Goal: Task Accomplishment & Management: Manage account settings

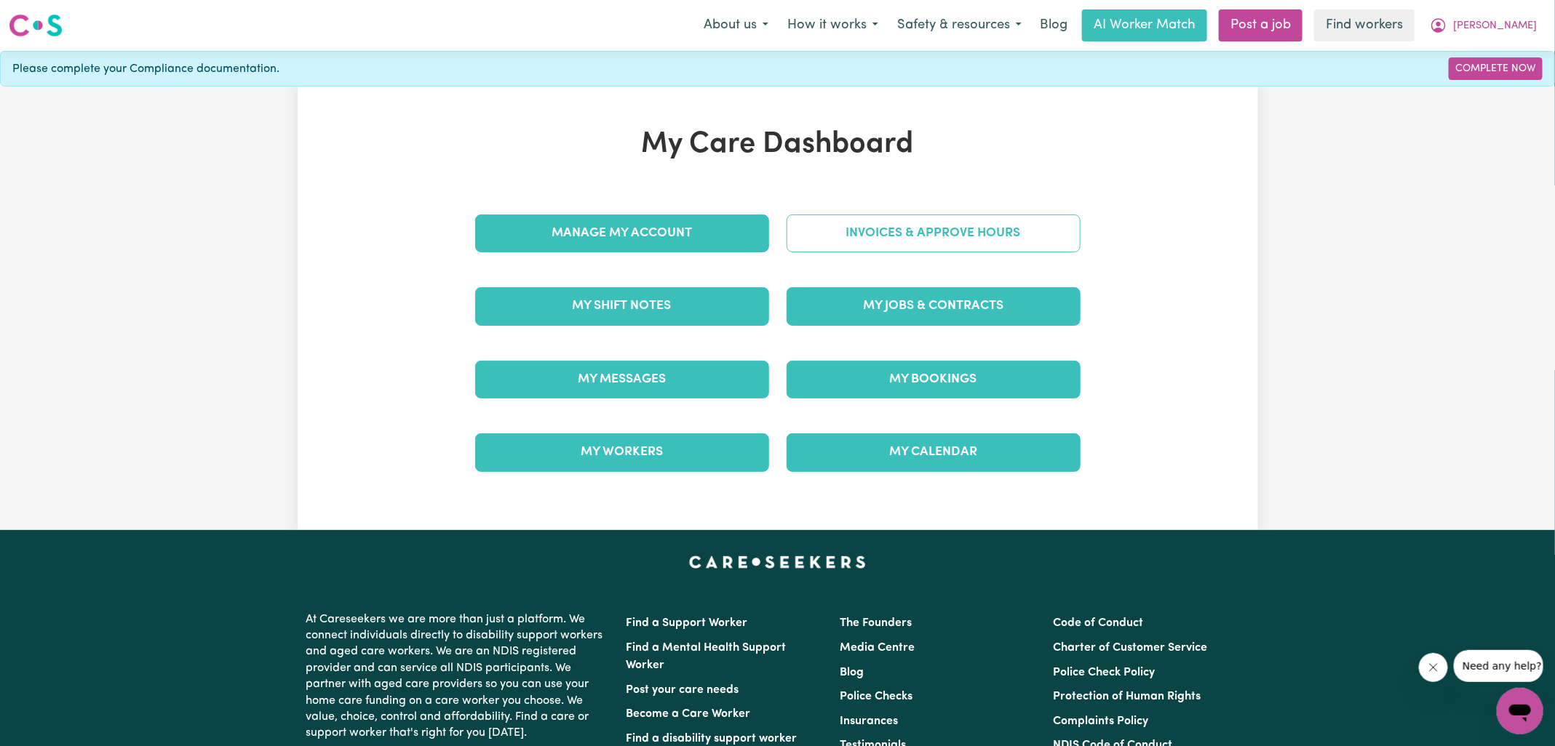
click at [828, 232] on link "Invoices & Approve Hours" at bounding box center [933, 234] width 294 height 38
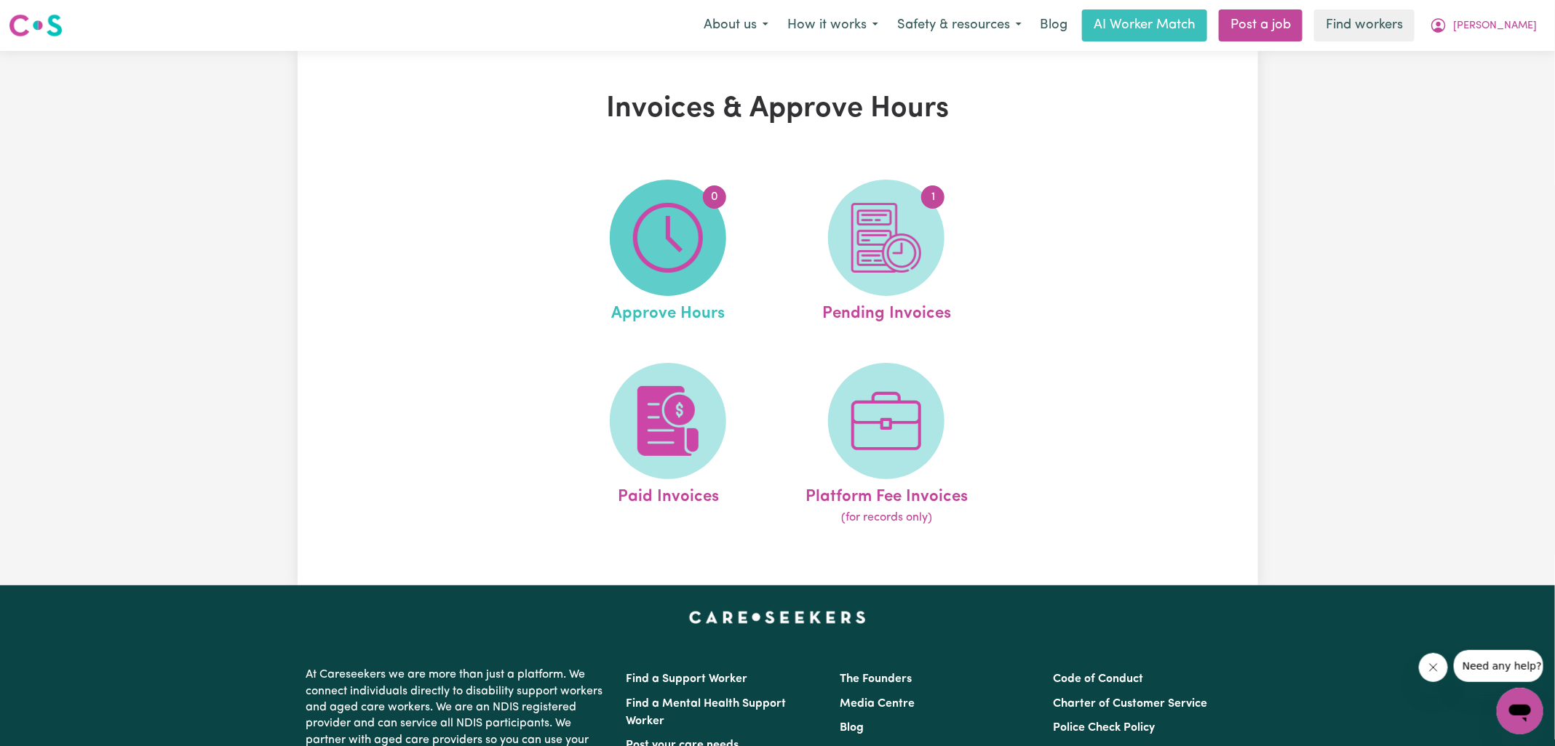
click at [680, 228] on img at bounding box center [668, 238] width 70 height 70
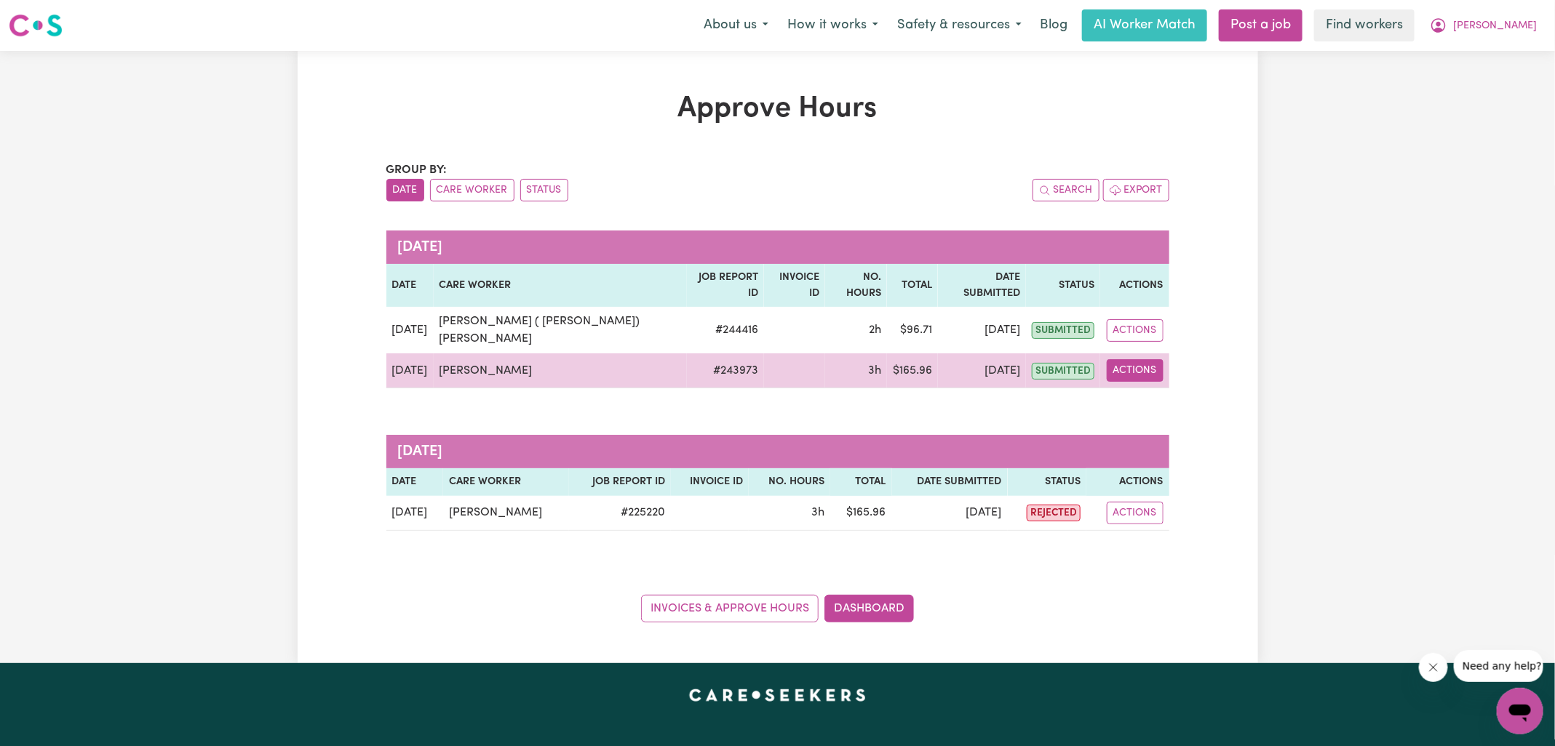
click at [1152, 359] on button "Actions" at bounding box center [1135, 370] width 57 height 23
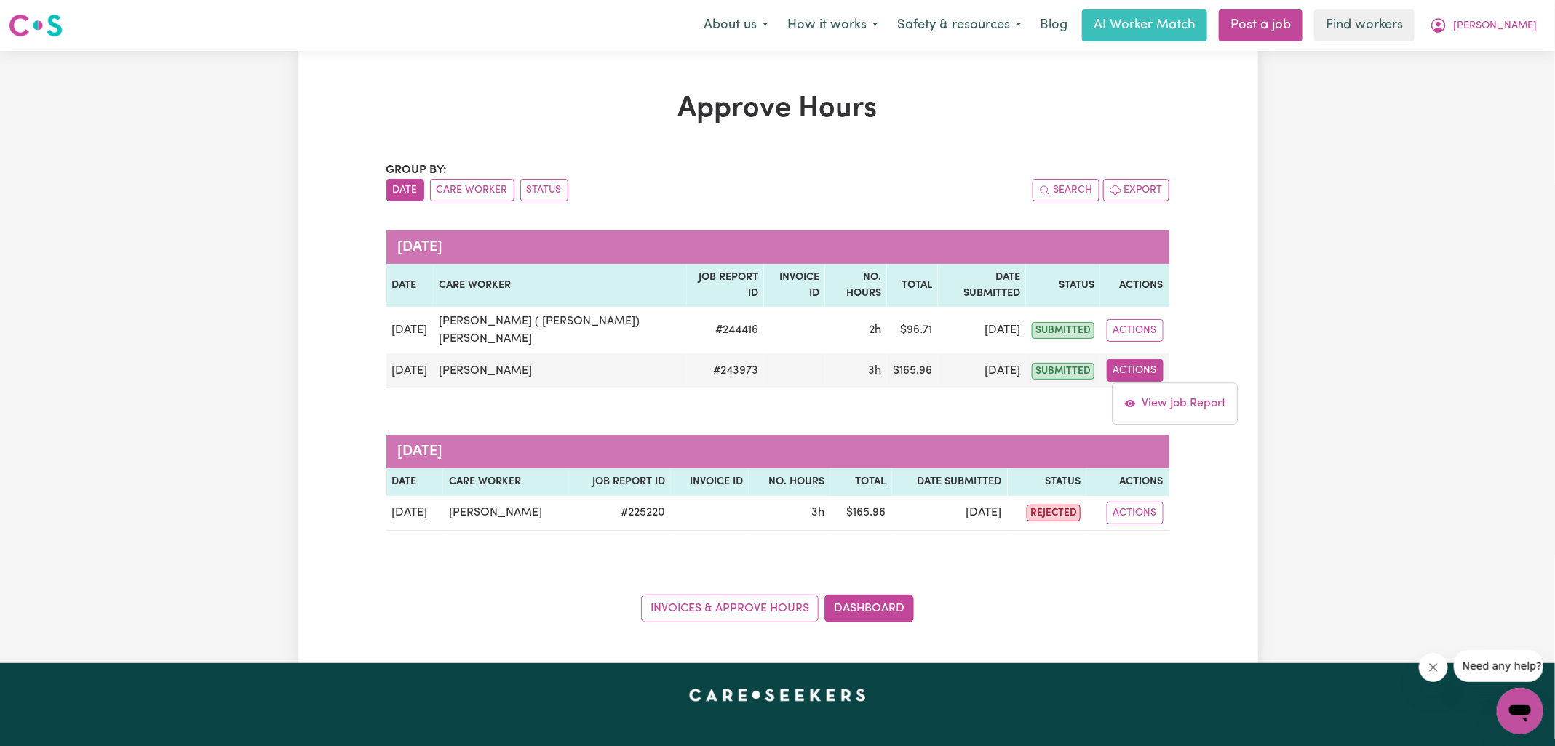
click at [1154, 400] on div "Group by: Date Care Worker Status Search Export [DATE] Date Care worker Job Rep…" at bounding box center [777, 392] width 783 height 461
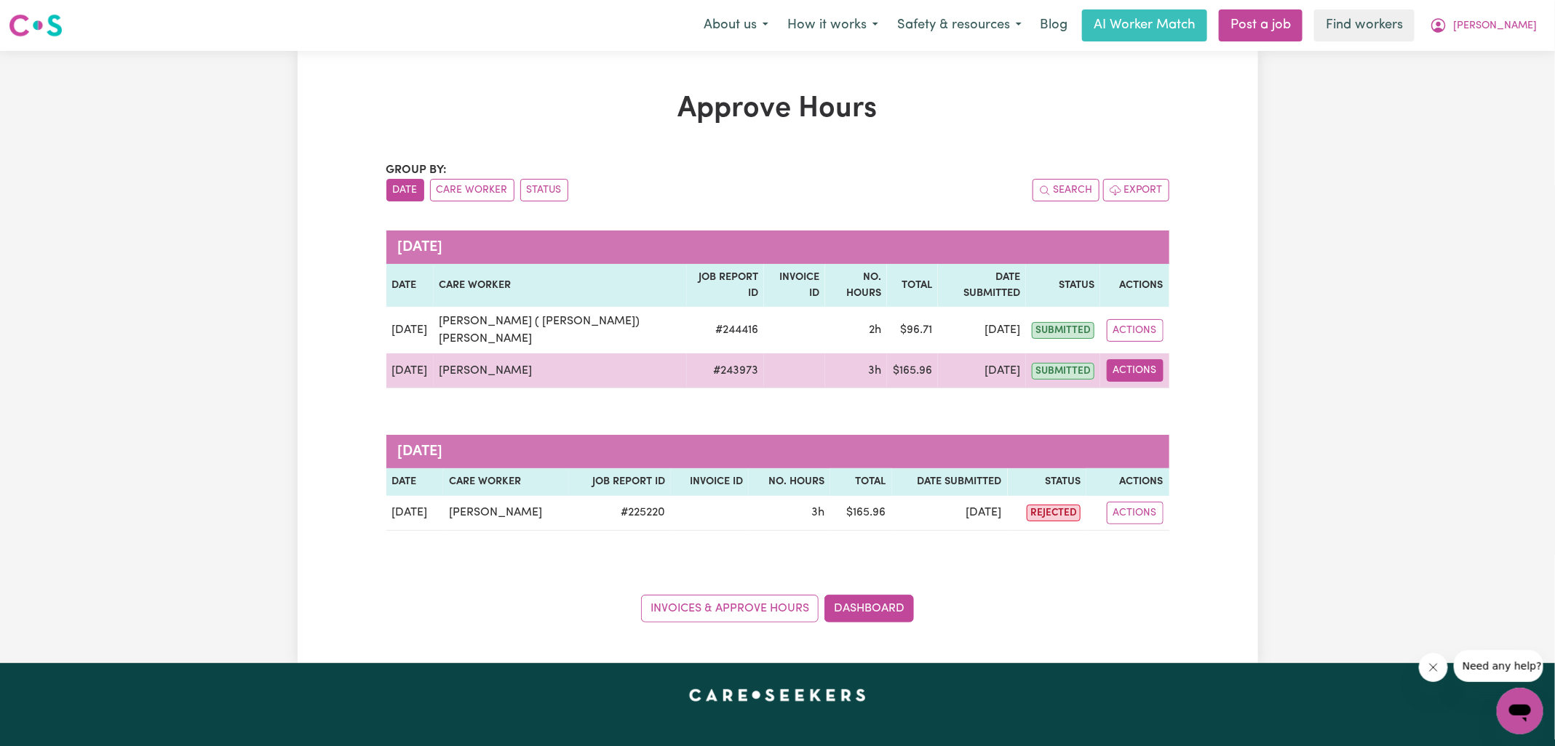
click at [1145, 359] on button "Actions" at bounding box center [1135, 370] width 57 height 23
click at [1147, 389] on link "View Job Report" at bounding box center [1175, 403] width 124 height 29
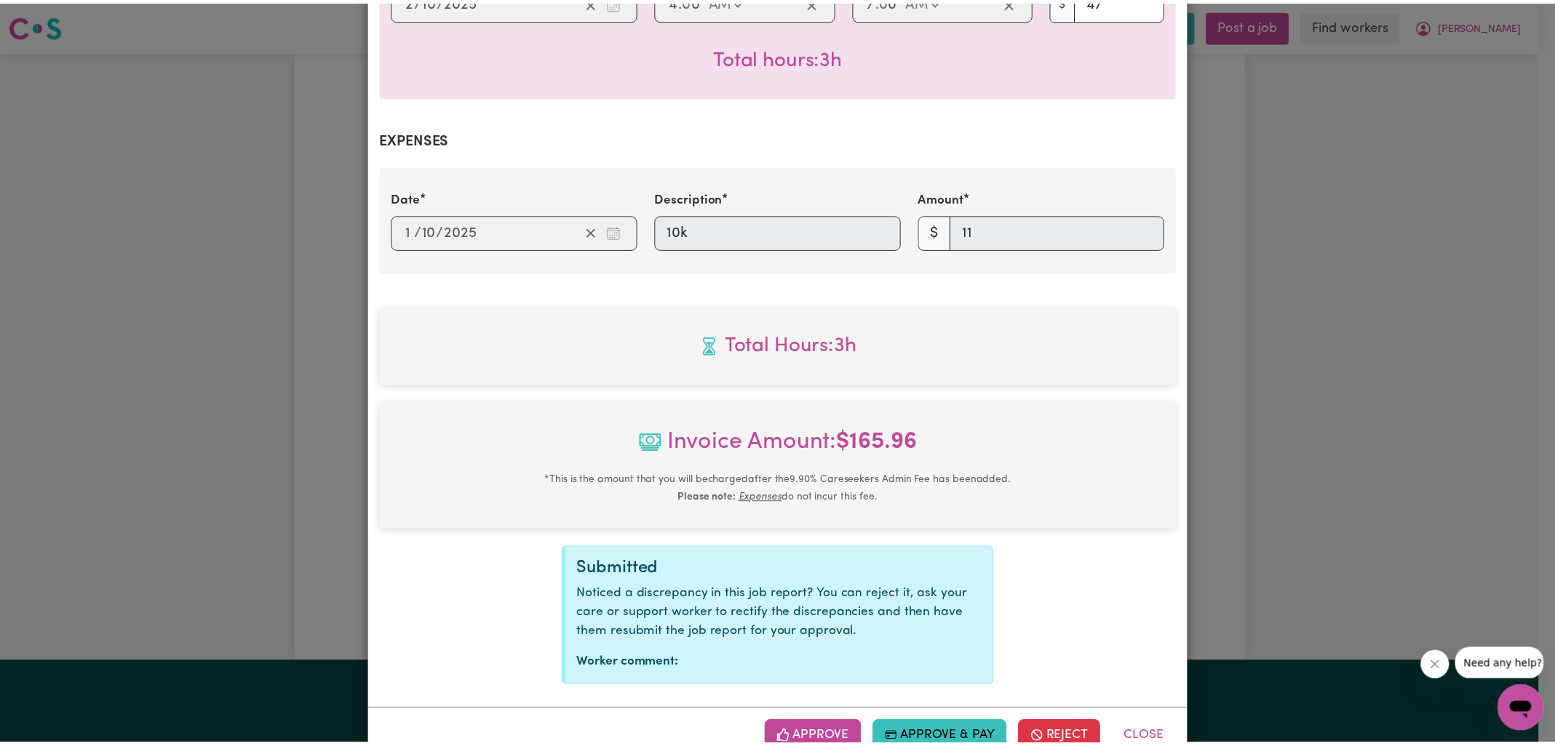
scroll to position [463, 0]
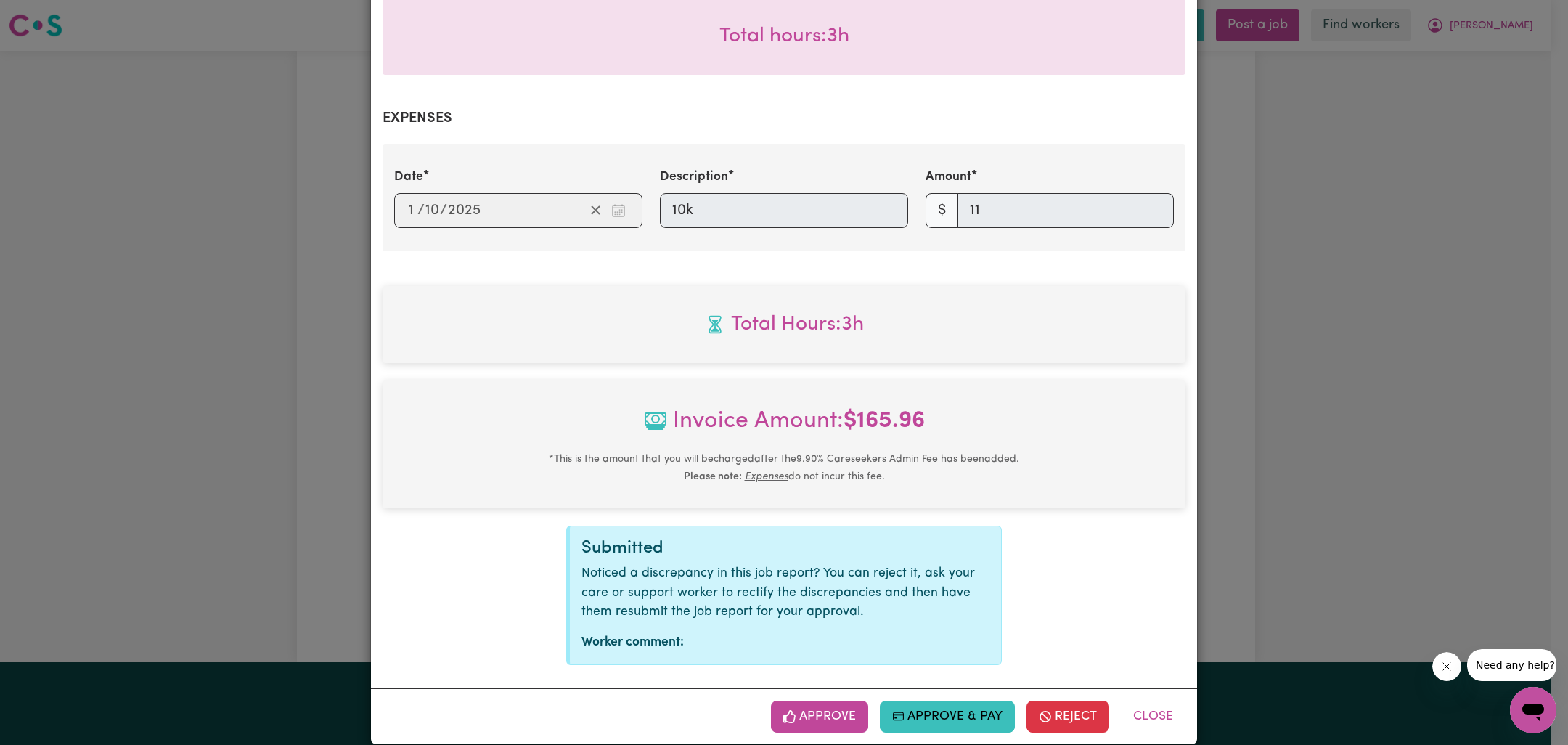
click at [822, 701] on button "Approve" at bounding box center [819, 717] width 97 height 32
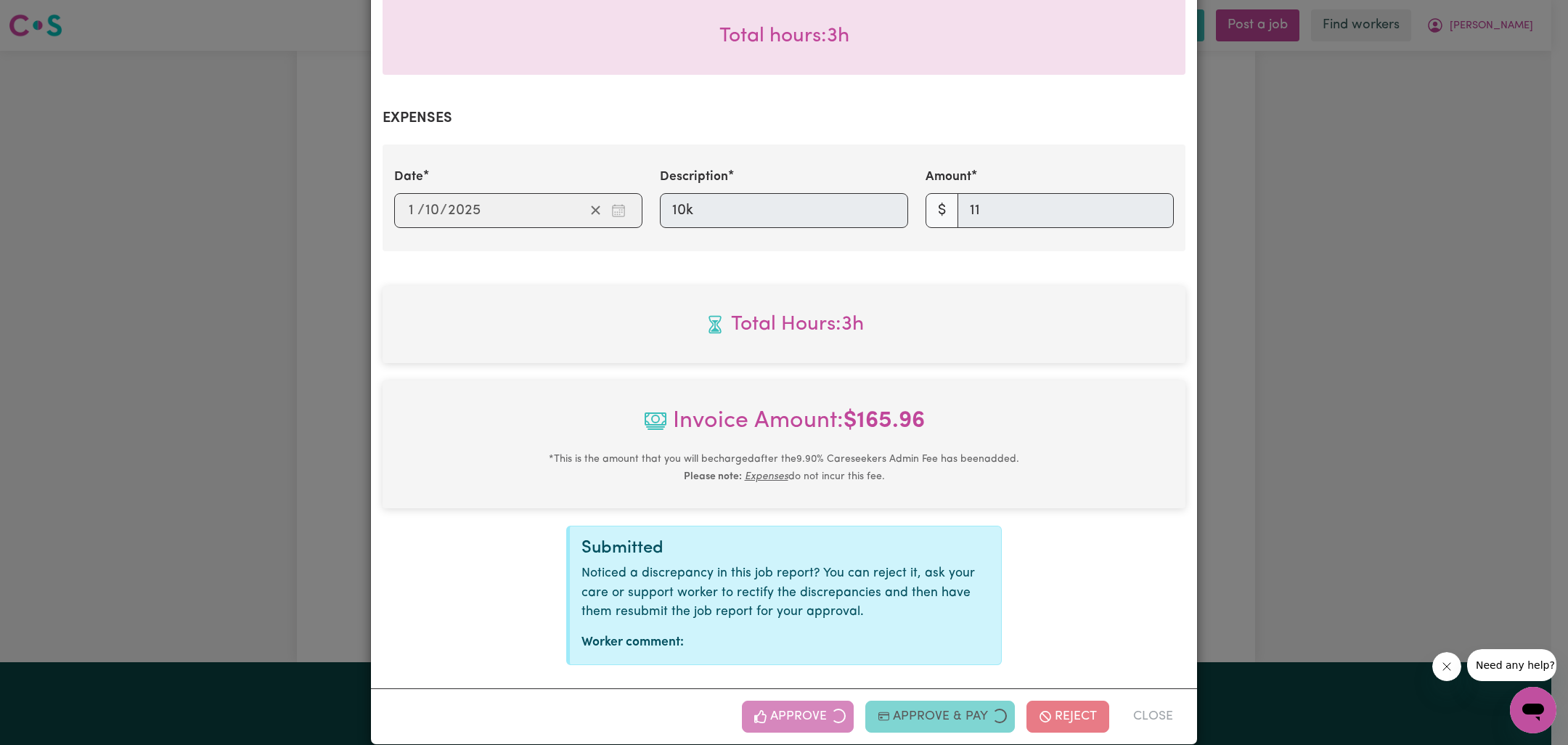
click at [1327, 436] on div "Job Report # 243973 - [PERSON_NAME] Summary Job report # 243973 Client name: [P…" at bounding box center [784, 372] width 1568 height 745
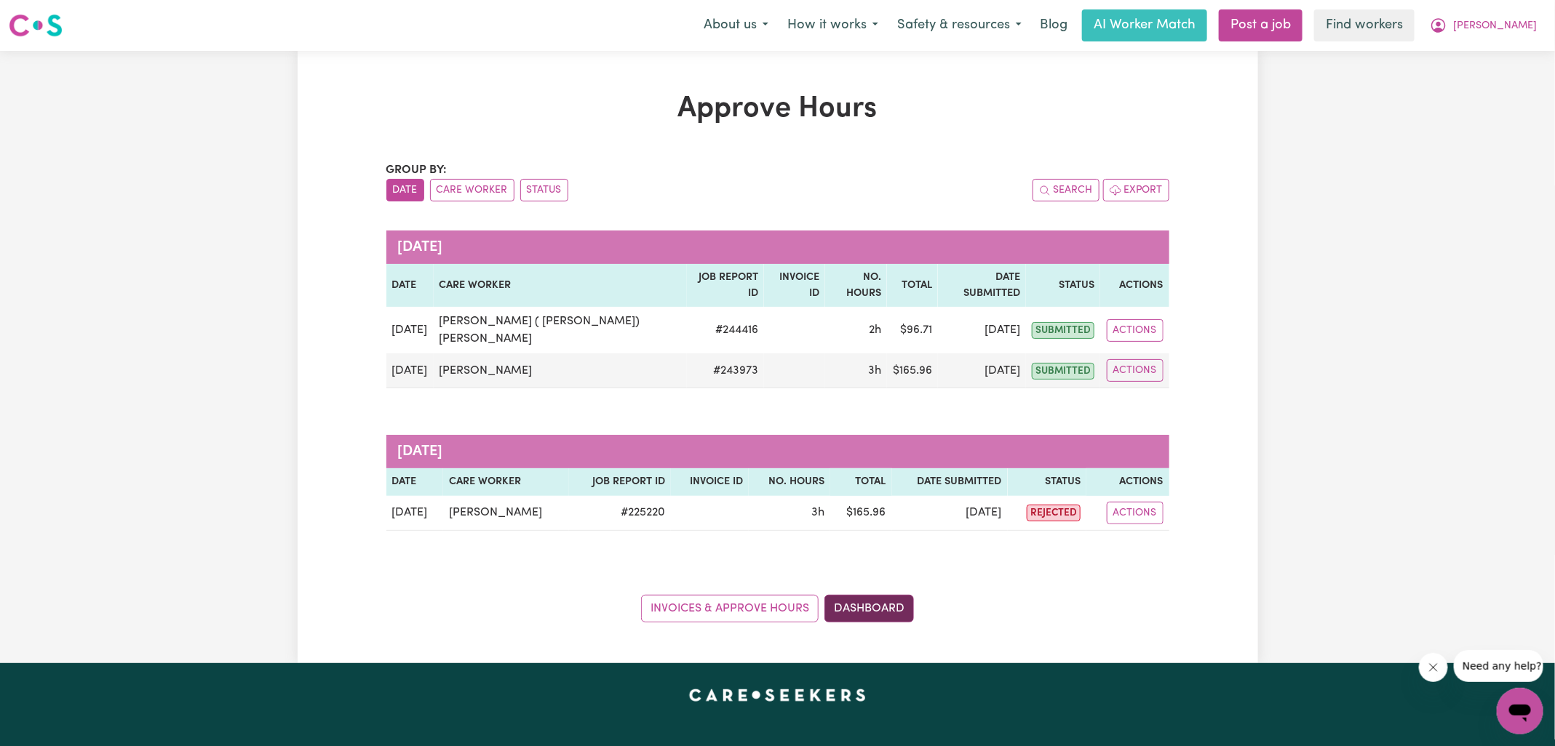
click at [864, 595] on link "Dashboard" at bounding box center [868, 609] width 89 height 28
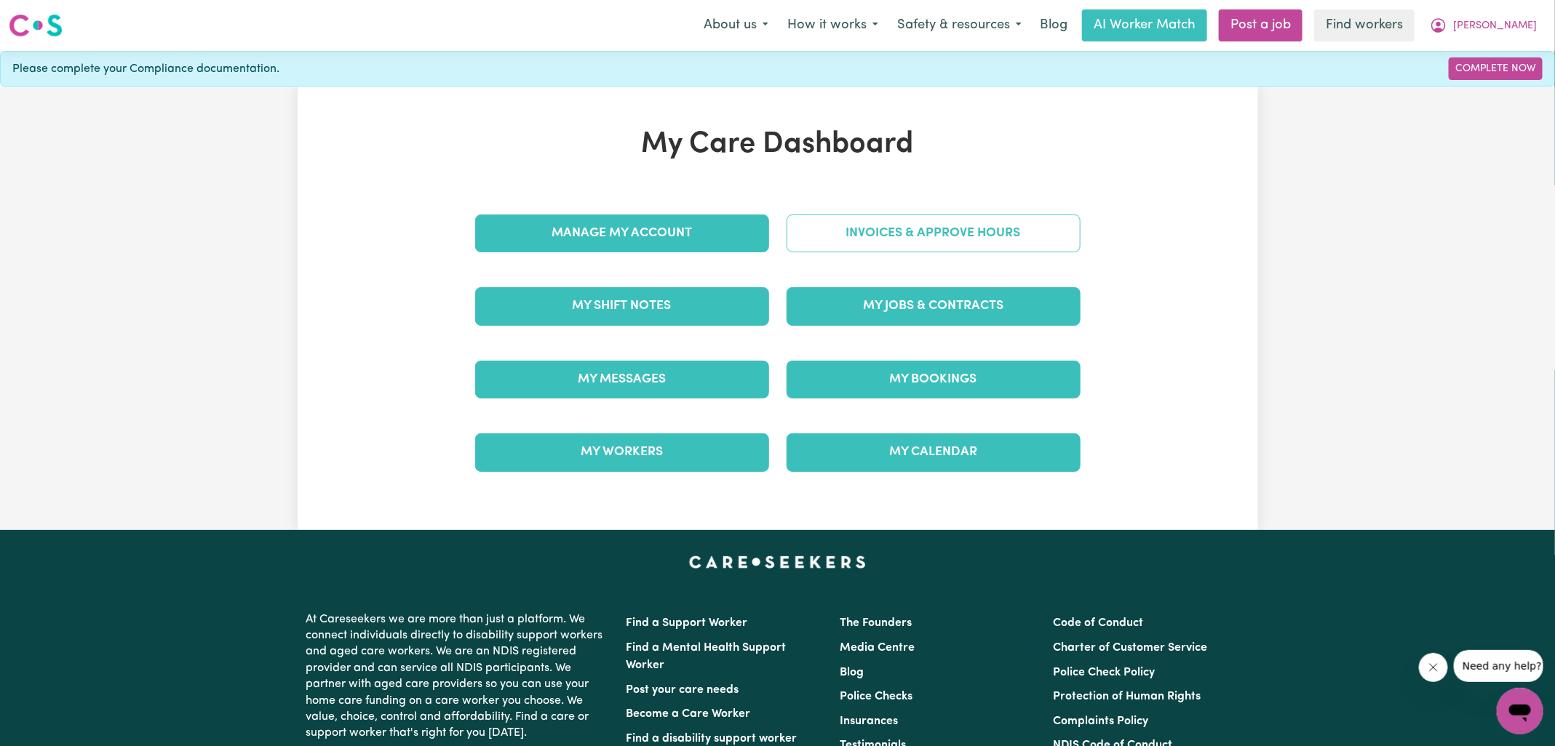
click at [837, 242] on link "Invoices & Approve Hours" at bounding box center [933, 234] width 294 height 38
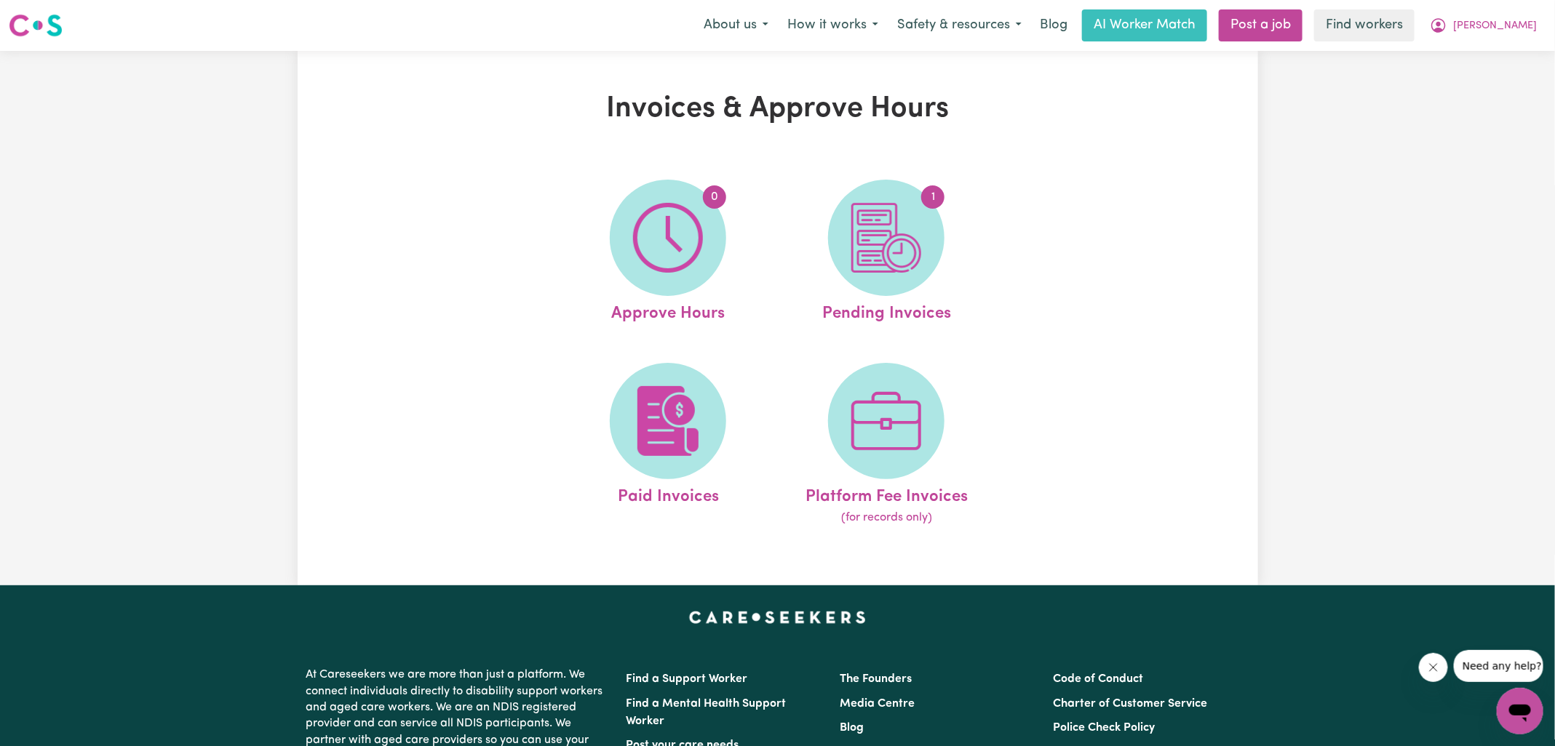
click at [837, 242] on span "1" at bounding box center [886, 238] width 116 height 116
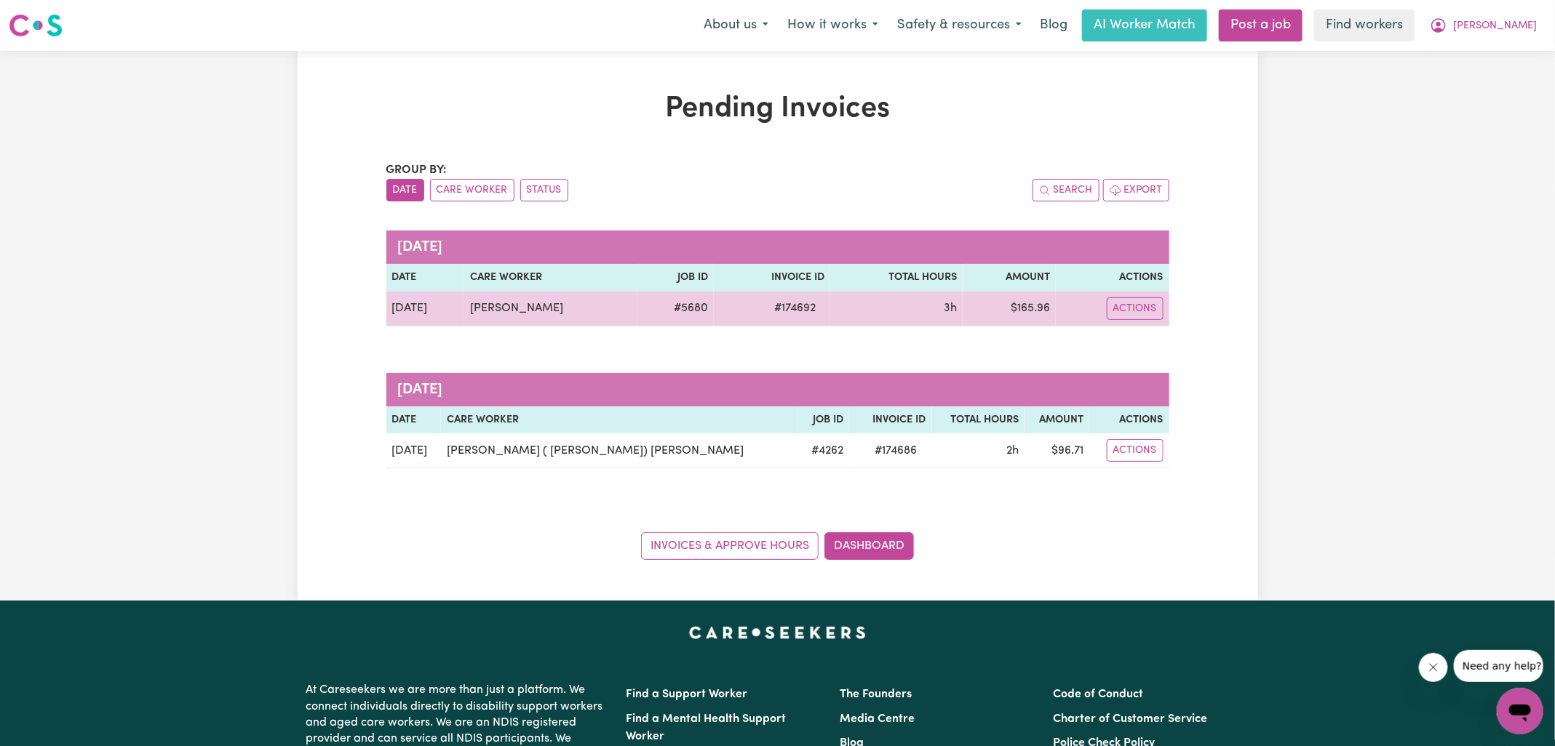
click at [784, 303] on span "# 174692" at bounding box center [794, 308] width 59 height 17
copy span "174692"
click at [1032, 306] on td "$ 165.96" at bounding box center [1008, 309] width 92 height 35
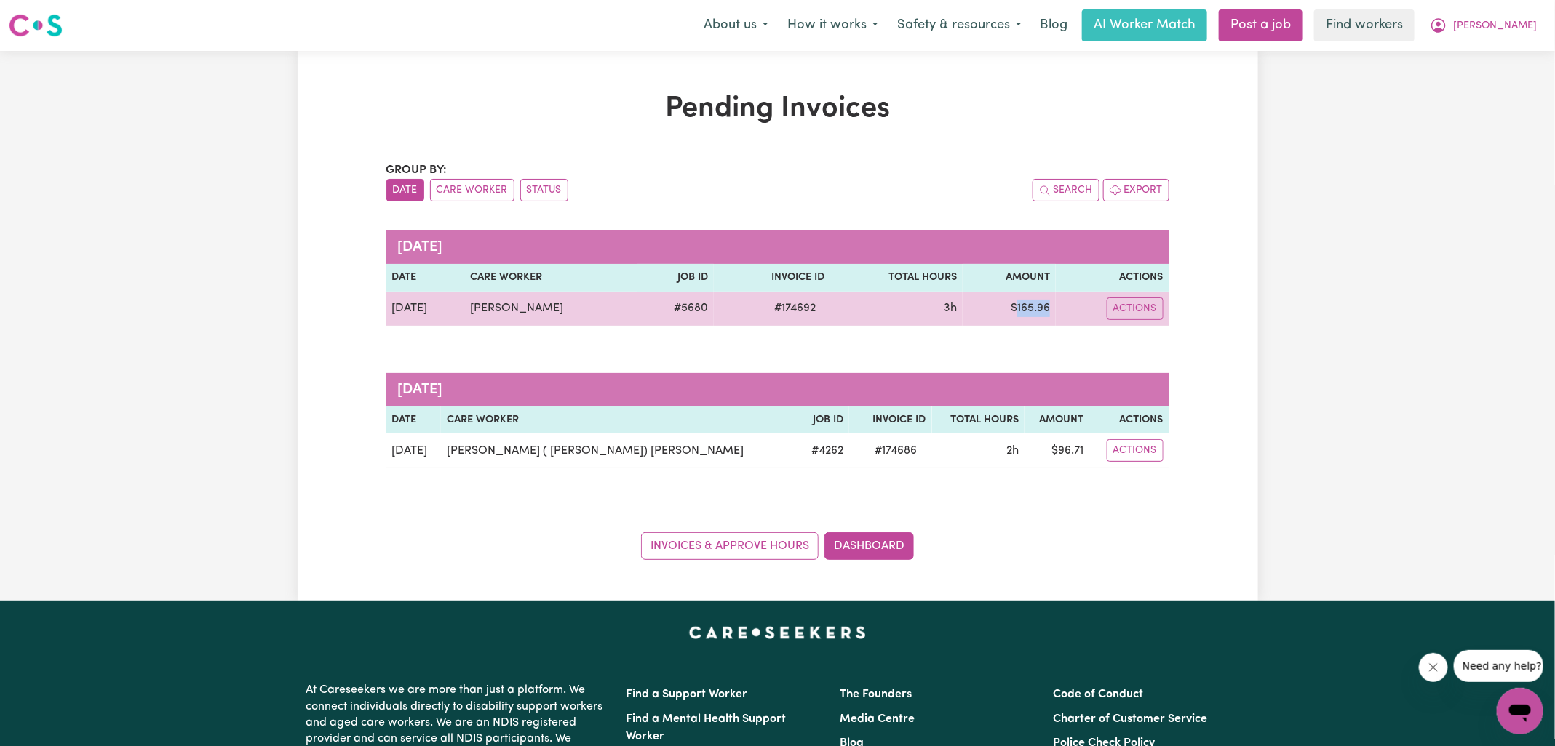
copy td "165.96"
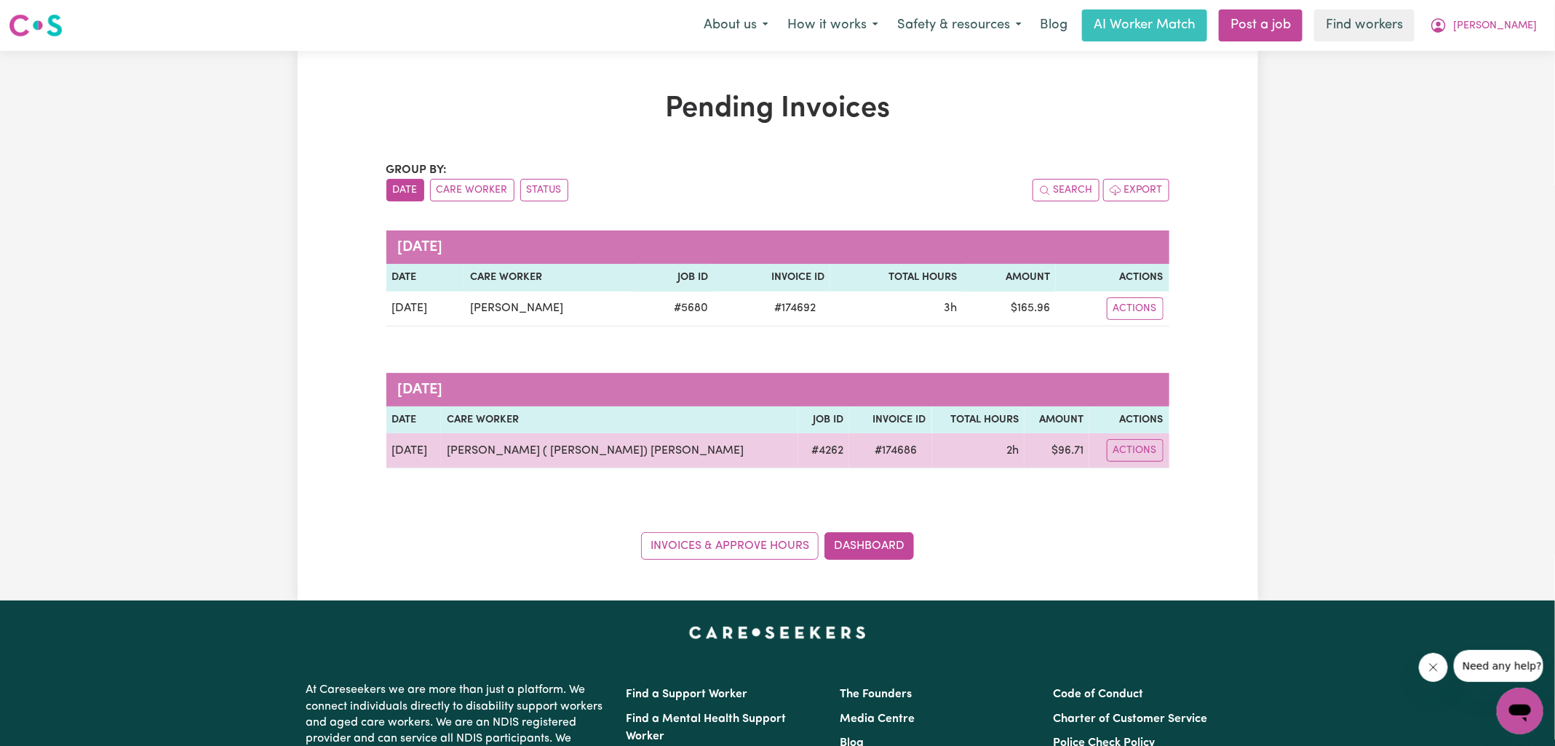
click at [866, 442] on span "# 174686" at bounding box center [896, 450] width 60 height 17
copy span "174686"
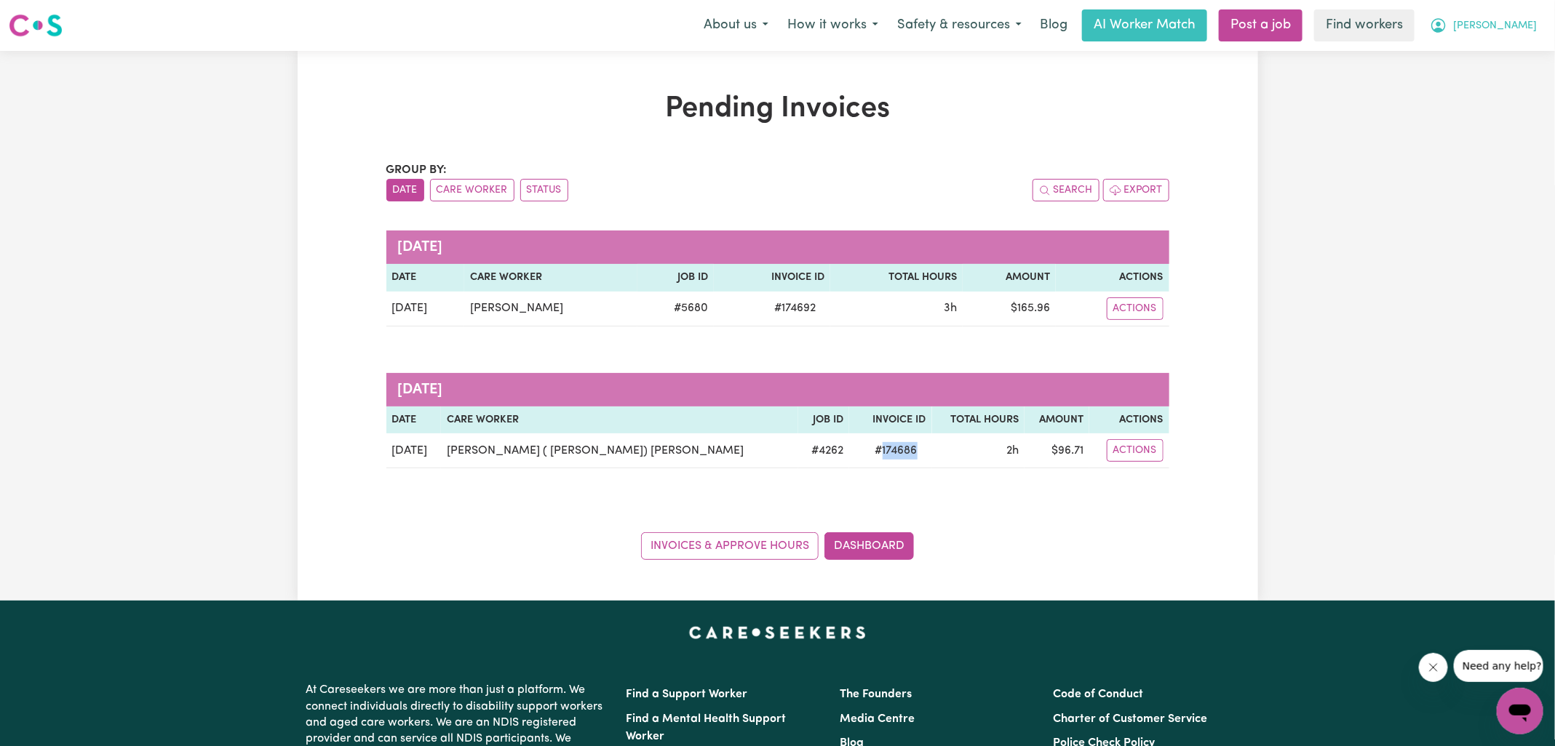
click at [1501, 28] on span "[PERSON_NAME]" at bounding box center [1495, 26] width 84 height 16
click at [1493, 76] on link "Logout" at bounding box center [1487, 84] width 115 height 28
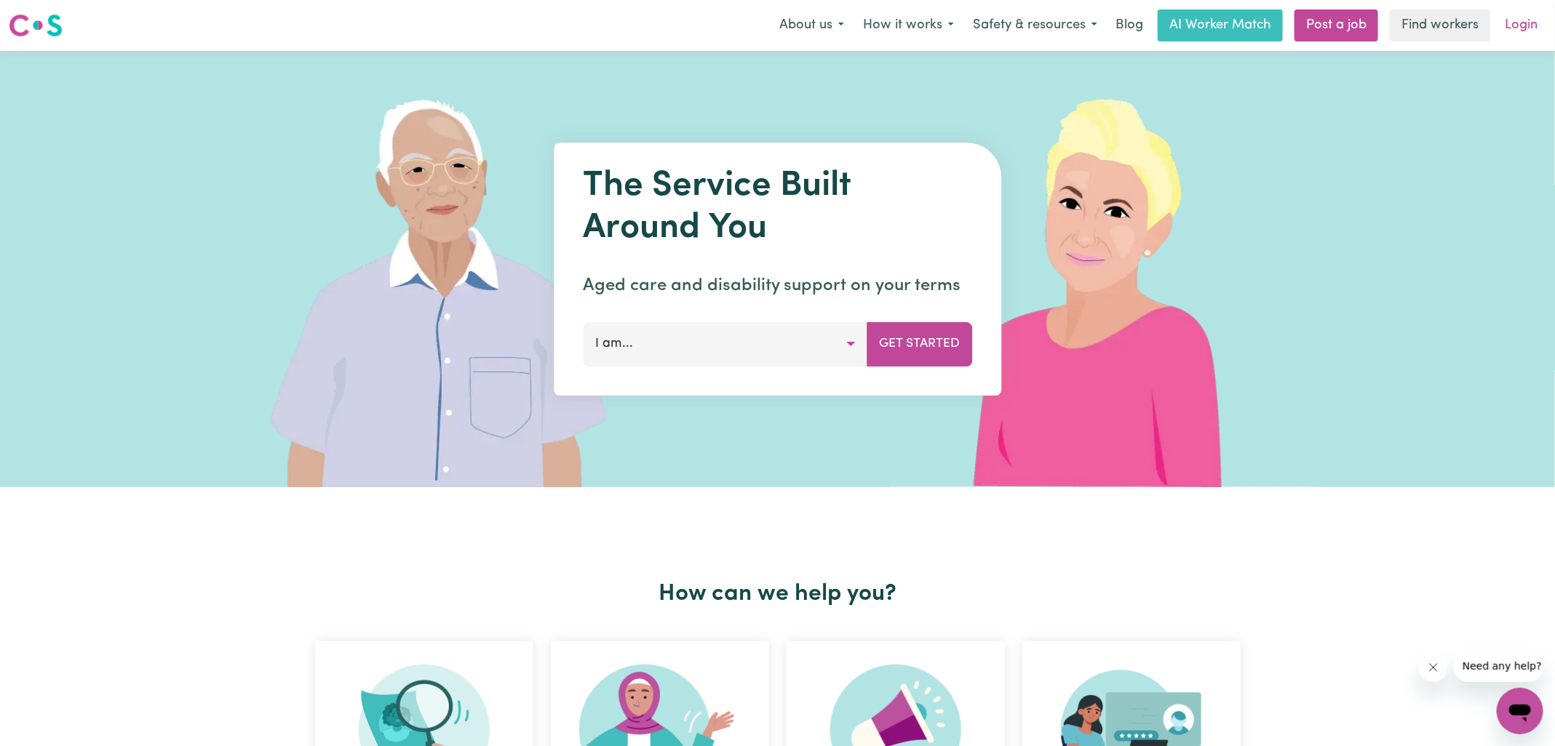
click at [1517, 30] on link "Login" at bounding box center [1521, 25] width 50 height 32
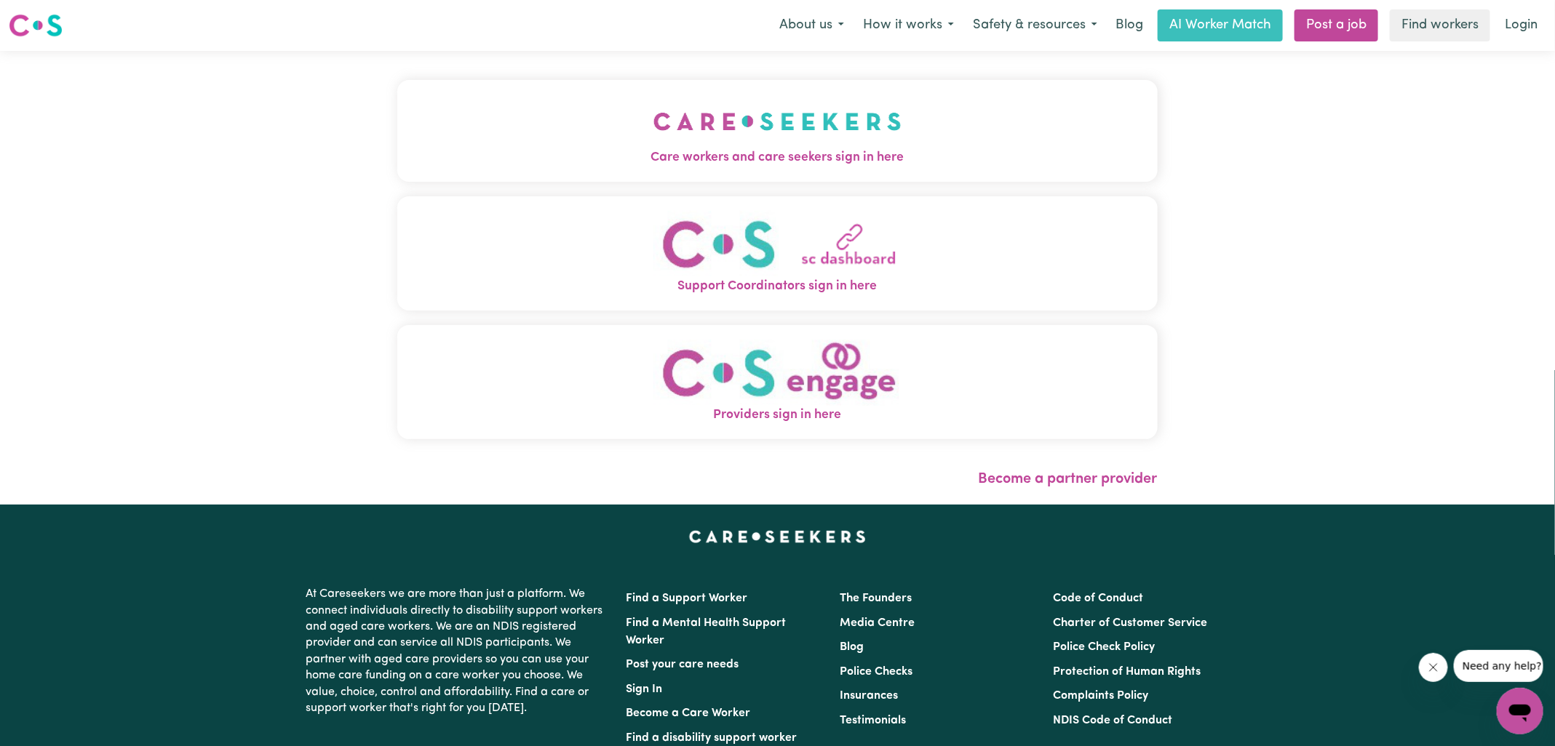
click at [496, 119] on button "Care workers and care seekers sign in here" at bounding box center [777, 131] width 760 height 102
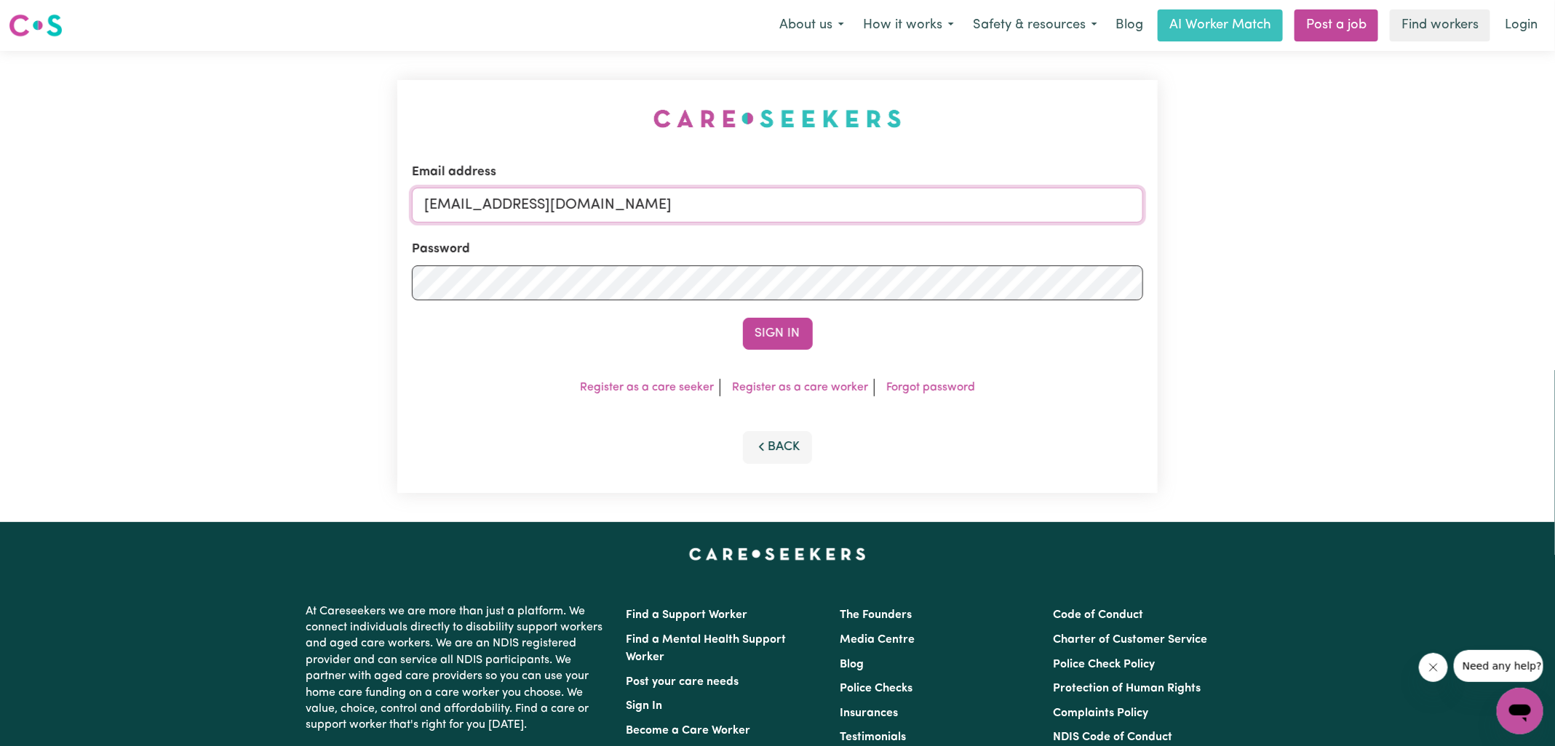
click at [1113, 275] on form "Email address [EMAIL_ADDRESS][DOMAIN_NAME] Password Sign In" at bounding box center [777, 256] width 731 height 187
type input "[EMAIL_ADDRESS][DOMAIN_NAME]"
click at [743, 318] on button "Sign In" at bounding box center [778, 334] width 70 height 32
